Goal: Navigation & Orientation: Find specific page/section

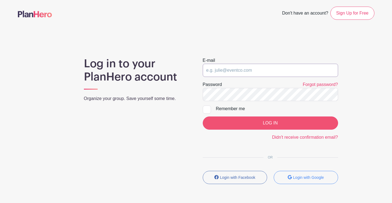
type input "[EMAIL_ADDRESS][DOMAIN_NAME]"
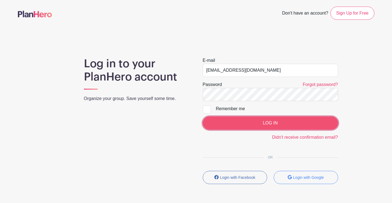
click at [283, 118] on input "LOG IN" at bounding box center [270, 123] width 135 height 13
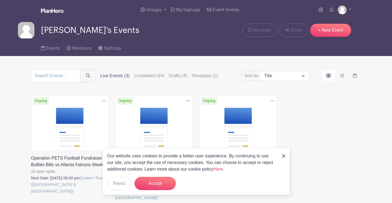
click at [120, 162] on body "Loading... Groups All Groups Linda's Events My Signups Event Invites My account…" at bounding box center [196, 125] width 392 height 251
click at [31, 195] on link at bounding box center [31, 195] width 0 height 0
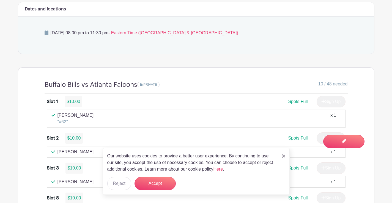
scroll to position [330, 0]
